Goal: Task Accomplishment & Management: Use online tool/utility

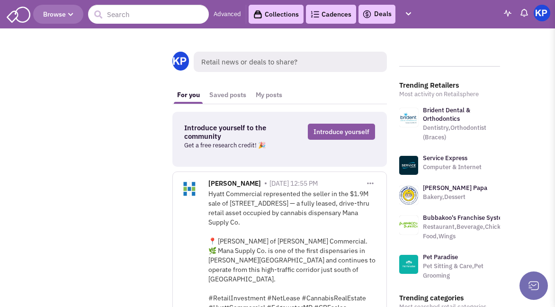
click at [380, 10] on link "Deals" at bounding box center [377, 14] width 29 height 11
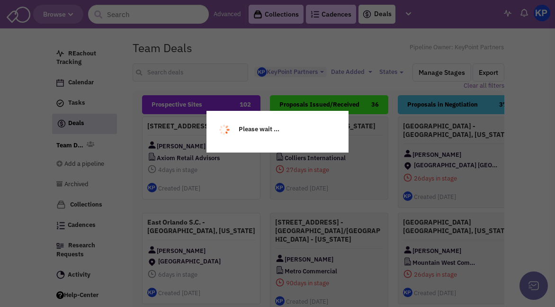
select select "1900"
select select
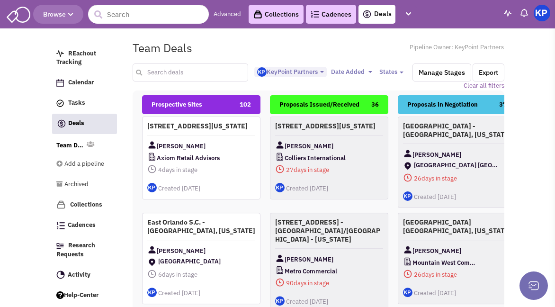
click at [197, 73] on input "text" at bounding box center [191, 72] width 116 height 18
type input "[GEOGRAPHIC_DATA]"
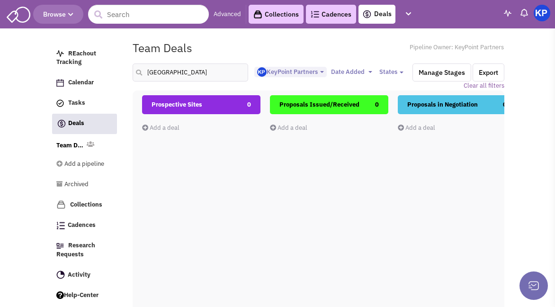
click at [168, 126] on link "Add a deal" at bounding box center [160, 128] width 37 height 8
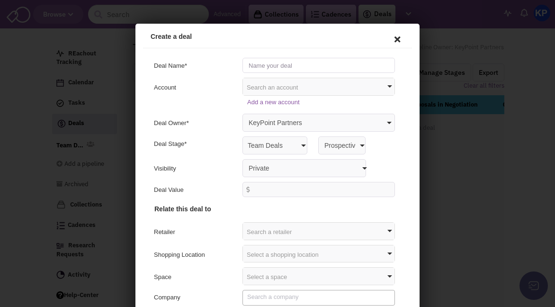
click at [262, 65] on input "text" at bounding box center [317, 63] width 153 height 15
